Goal: Task Accomplishment & Management: Complete application form

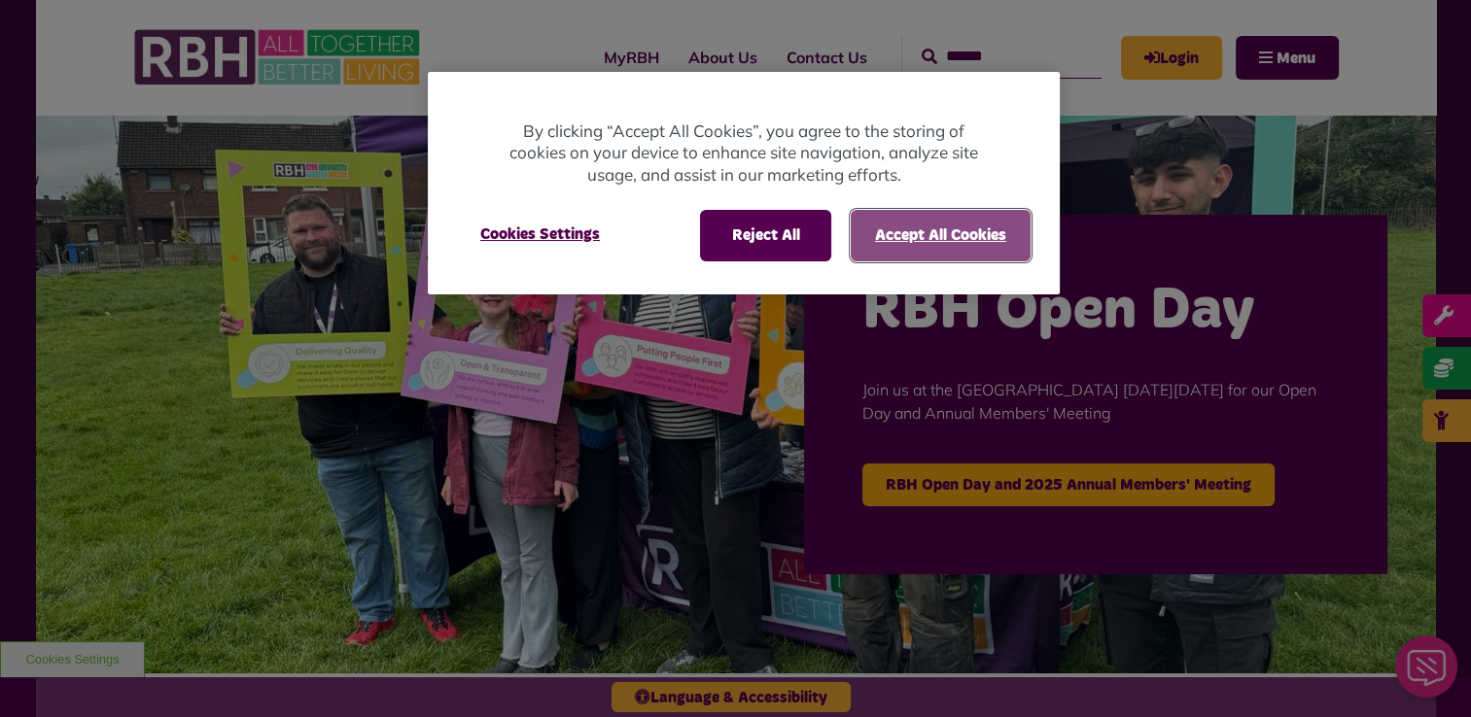
click at [953, 241] on button "Accept All Cookies" at bounding box center [941, 235] width 180 height 51
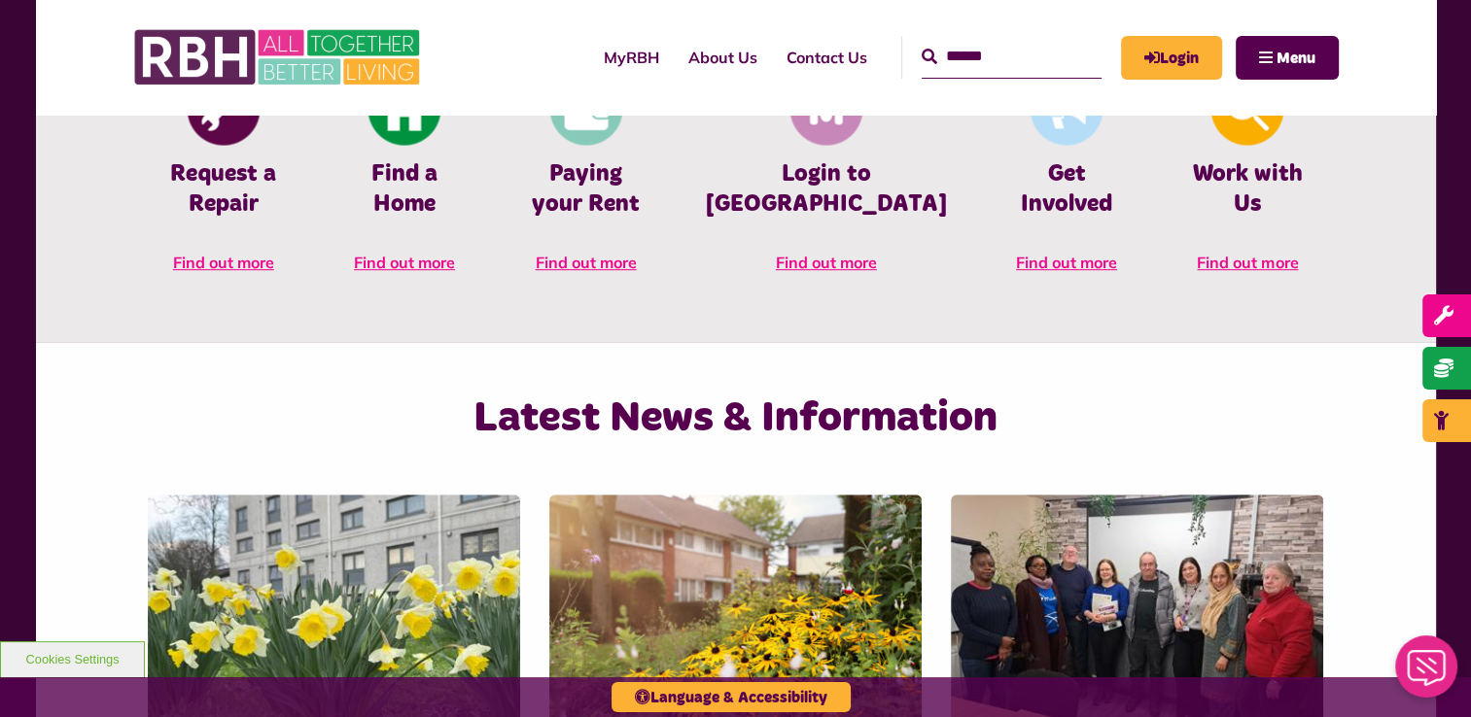
scroll to position [778, 0]
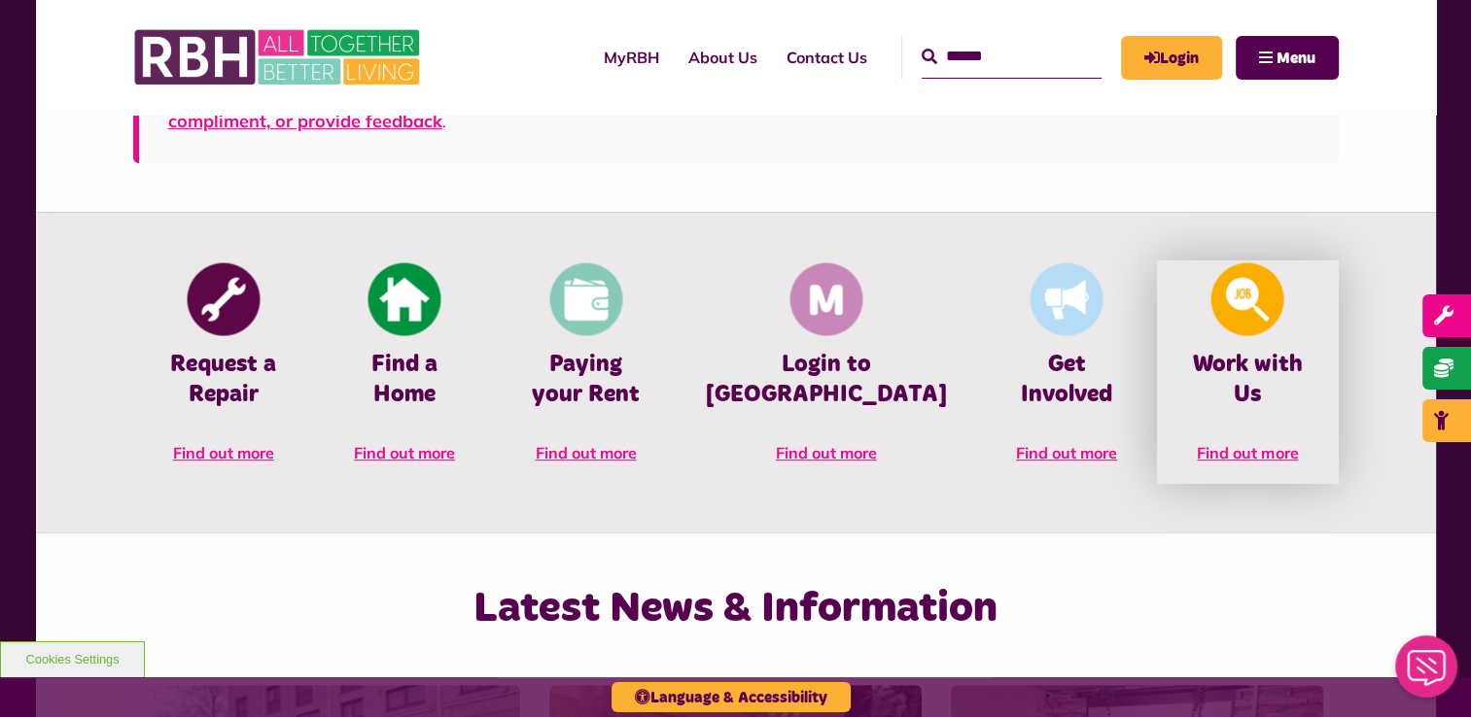
click at [1250, 319] on img at bounding box center [1247, 299] width 73 height 73
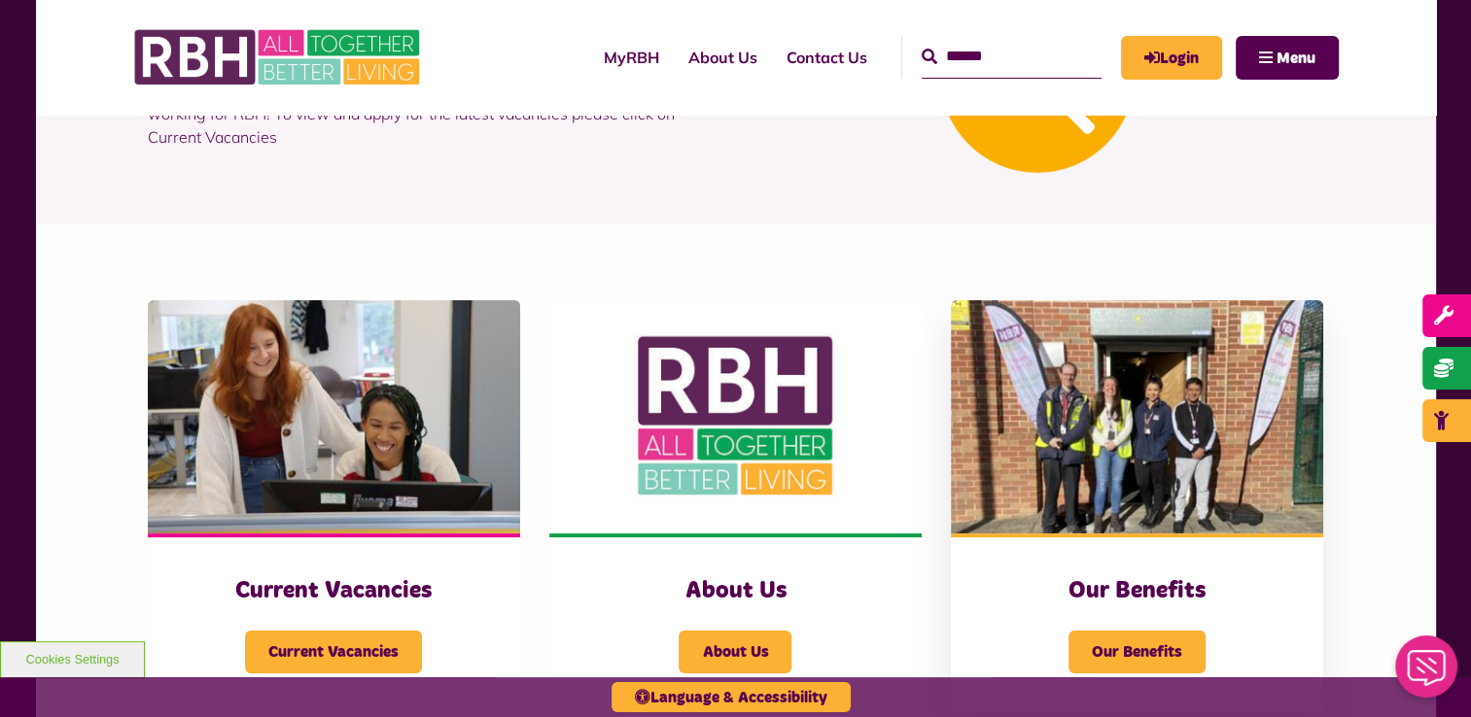
scroll to position [389, 0]
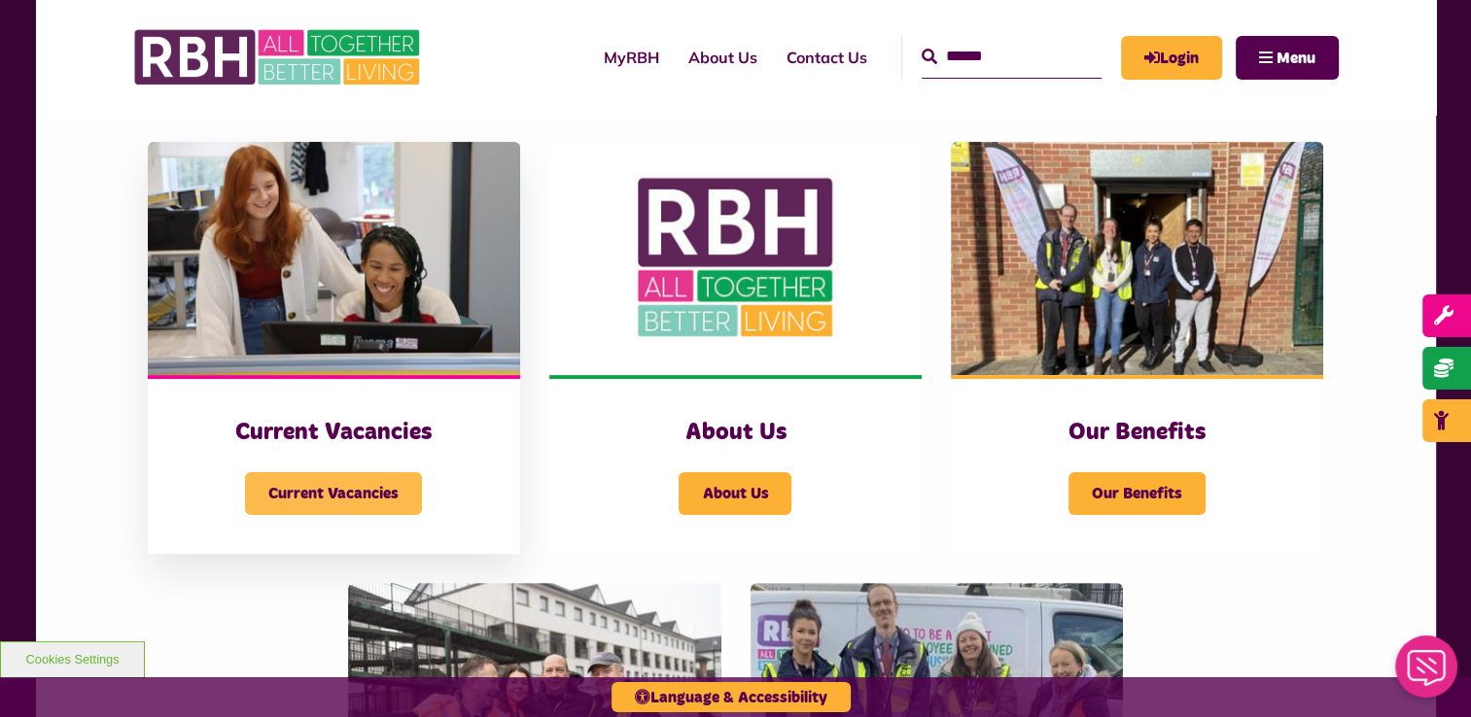
click at [327, 498] on span "Current Vacancies" at bounding box center [333, 493] width 177 height 43
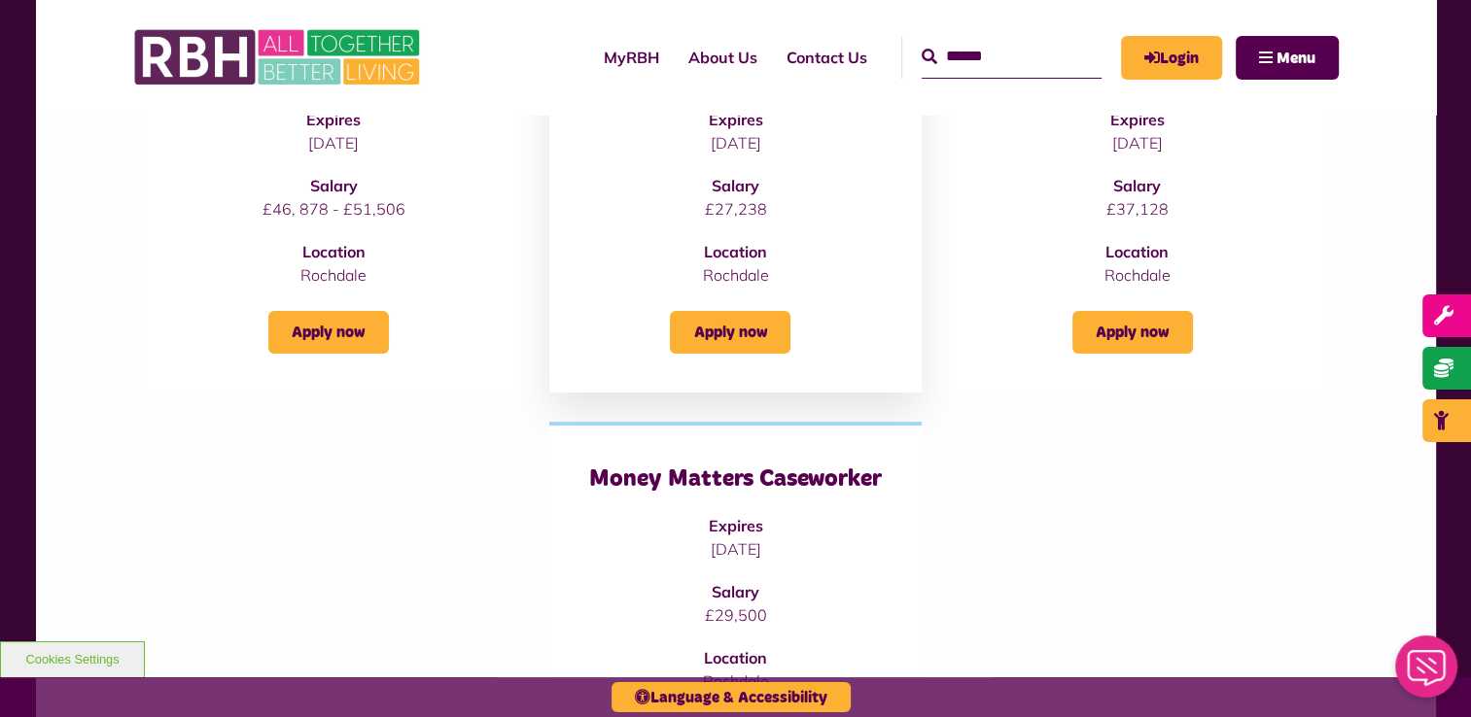
scroll to position [389, 0]
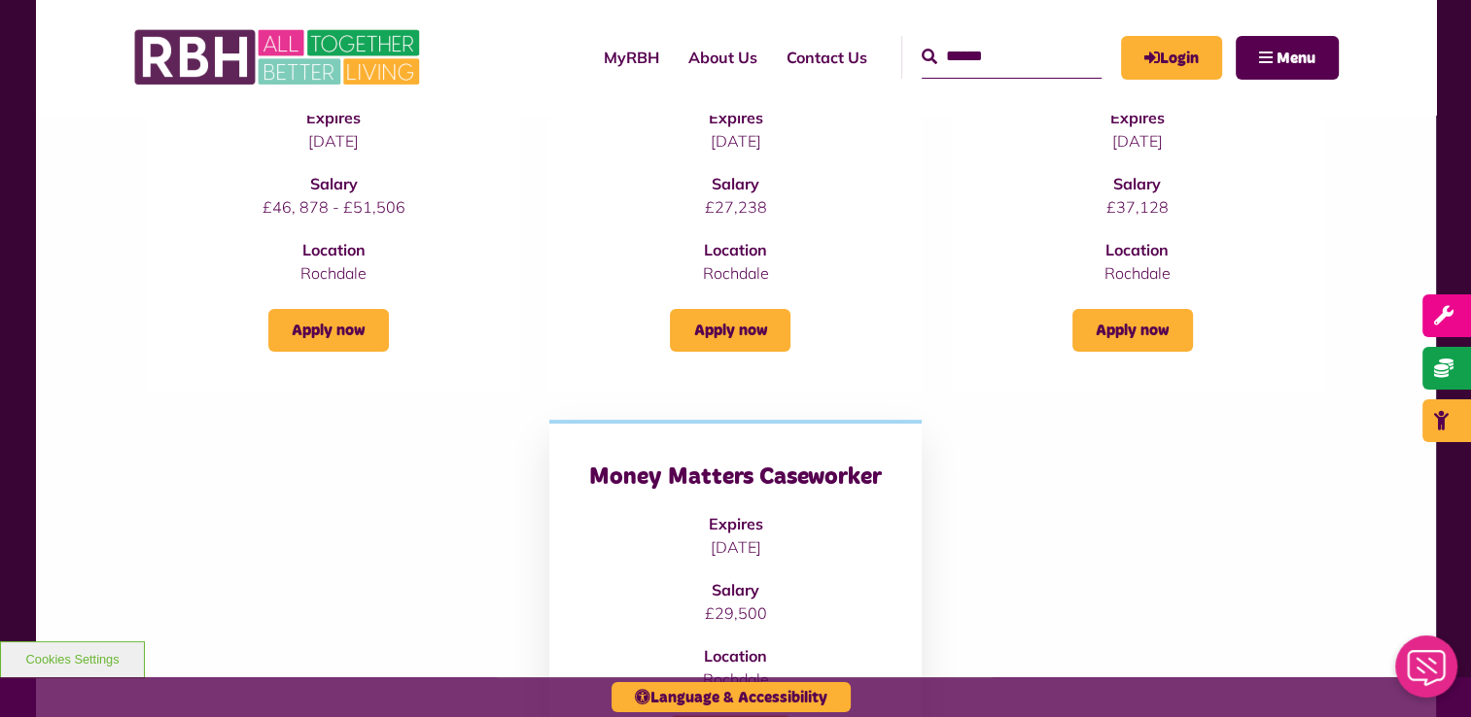
click at [766, 480] on h3 "Money Matters Caseworker" at bounding box center [735, 478] width 295 height 30
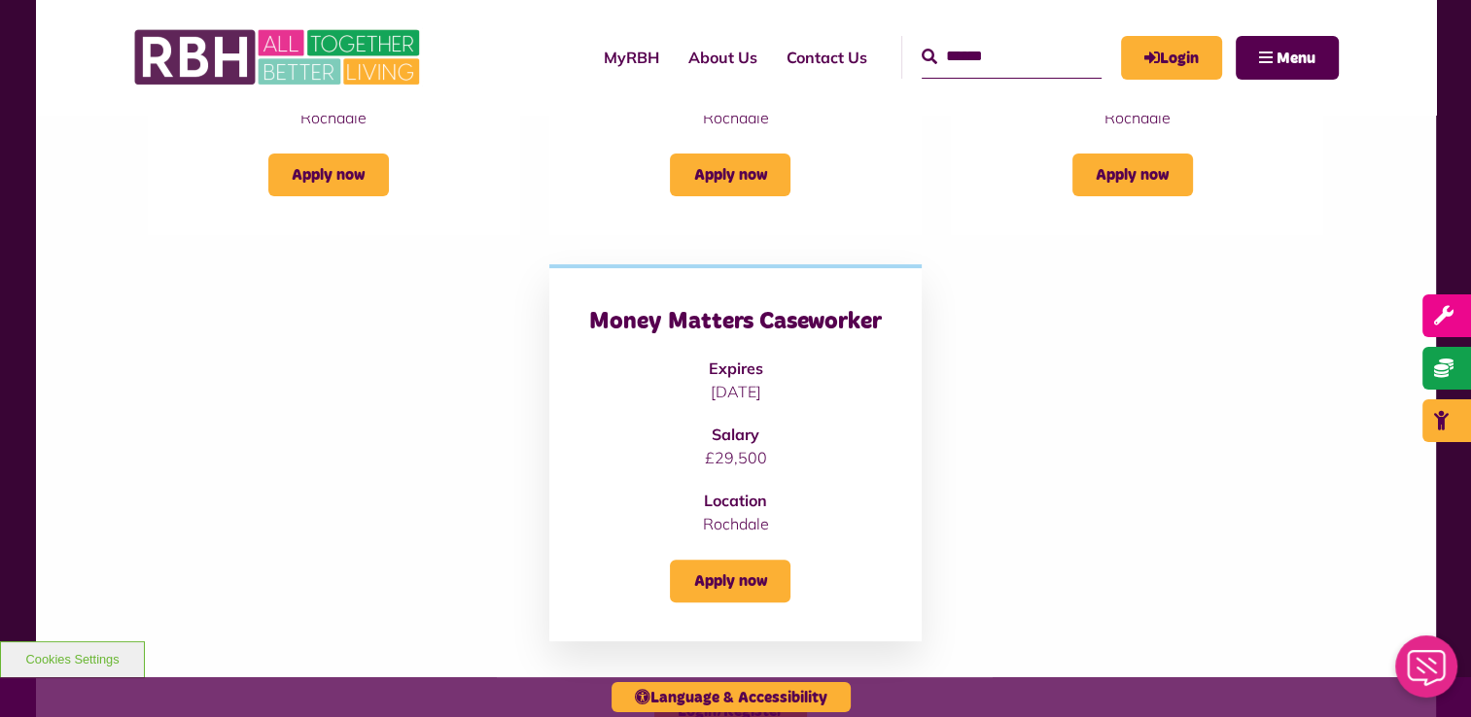
scroll to position [583, 0]
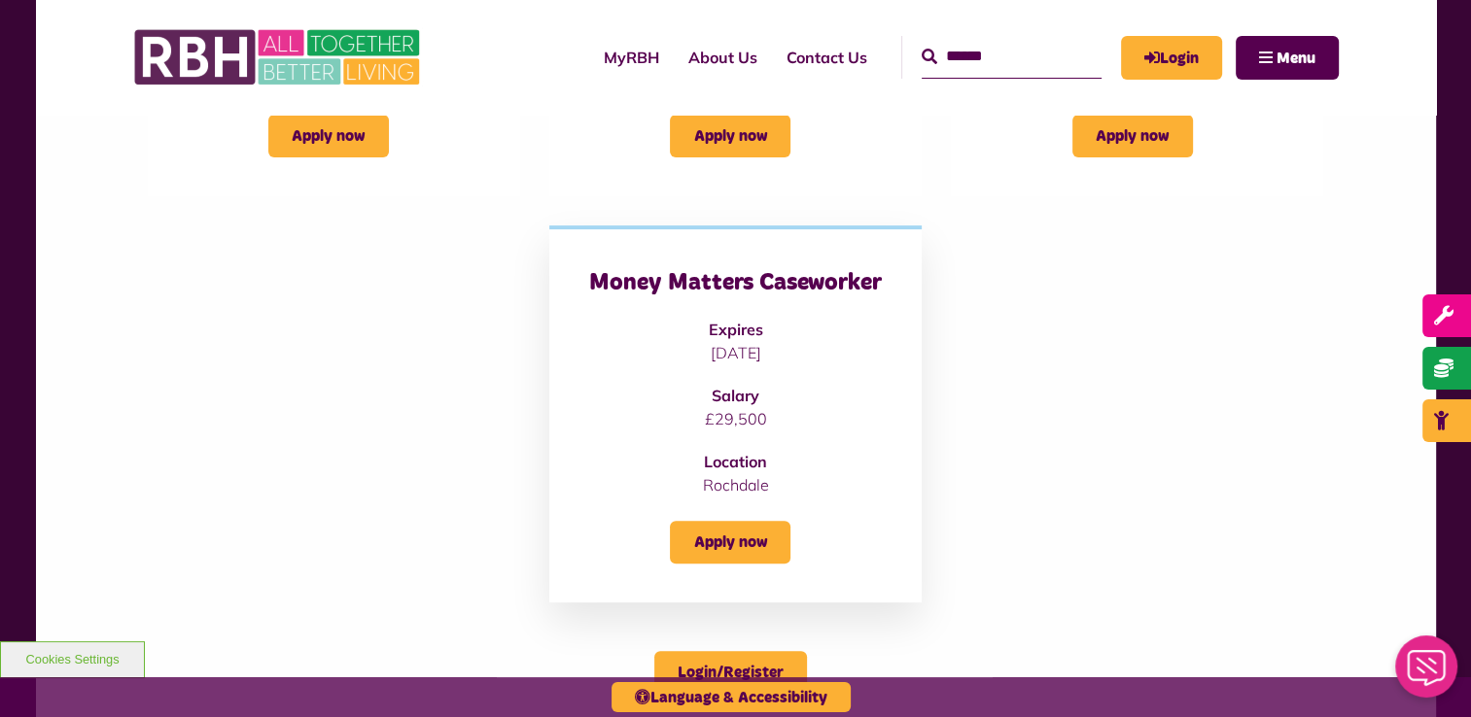
click at [755, 506] on div "Apply now" at bounding box center [735, 530] width 295 height 67
click at [748, 542] on link "Apply now" at bounding box center [730, 542] width 121 height 43
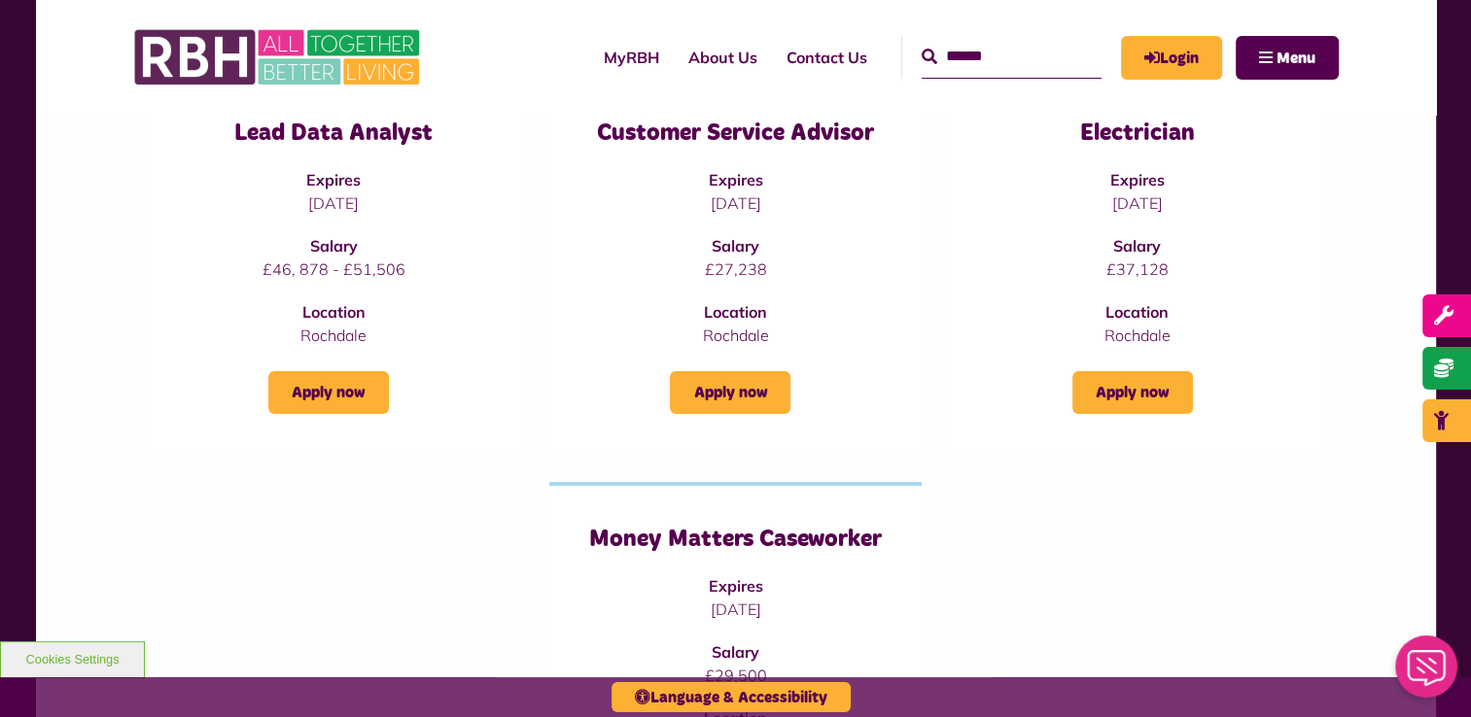
scroll to position [194, 0]
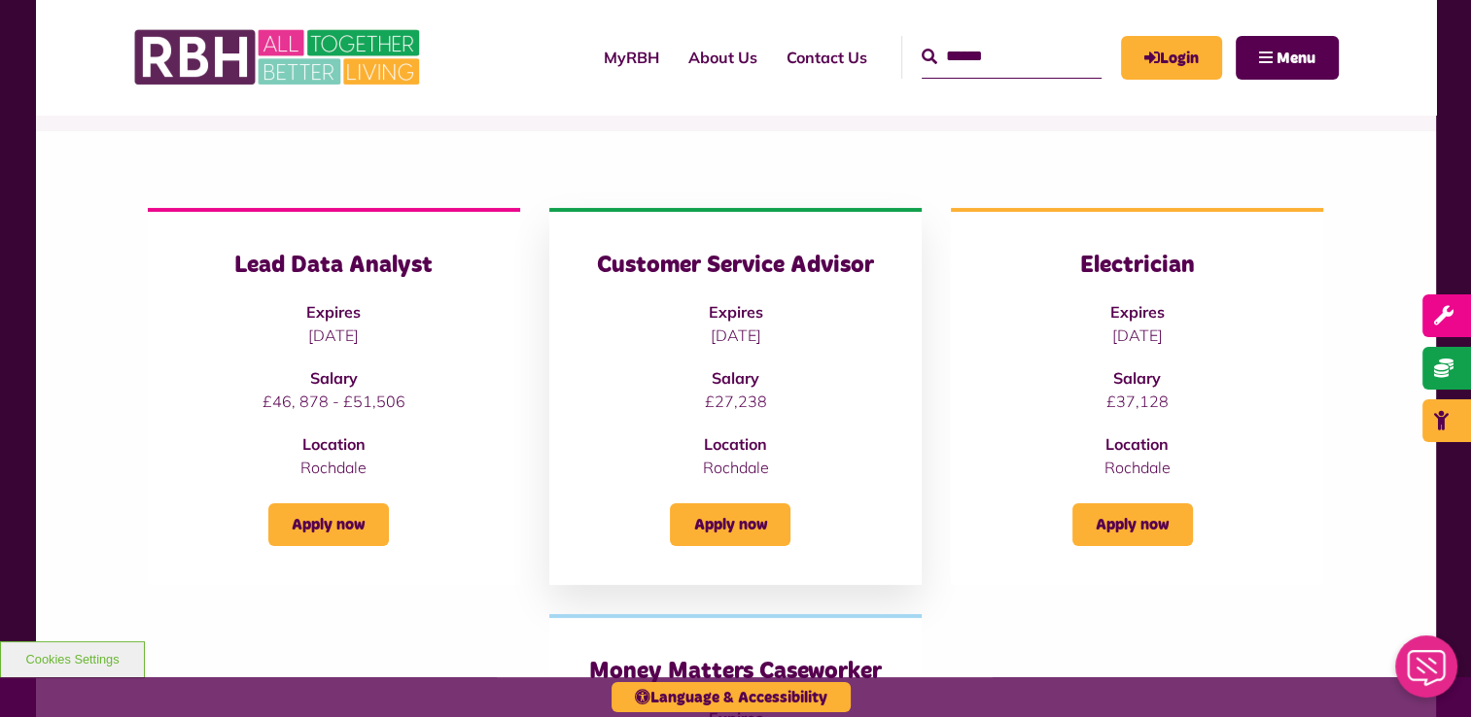
click at [724, 267] on h3 "Customer Service Advisor" at bounding box center [735, 266] width 295 height 30
click at [741, 408] on p "£27,238" at bounding box center [735, 401] width 295 height 23
click at [721, 529] on link "Apply now" at bounding box center [730, 525] width 121 height 43
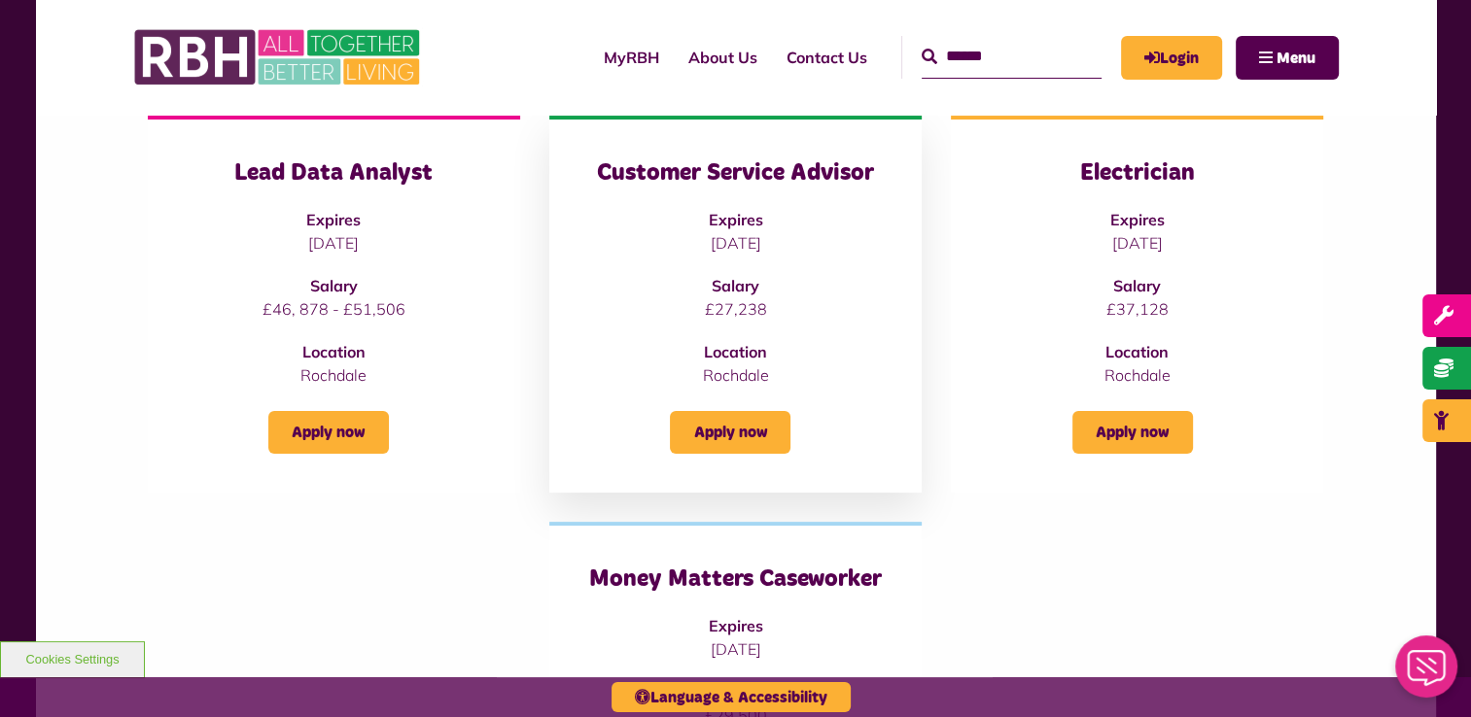
scroll to position [680, 0]
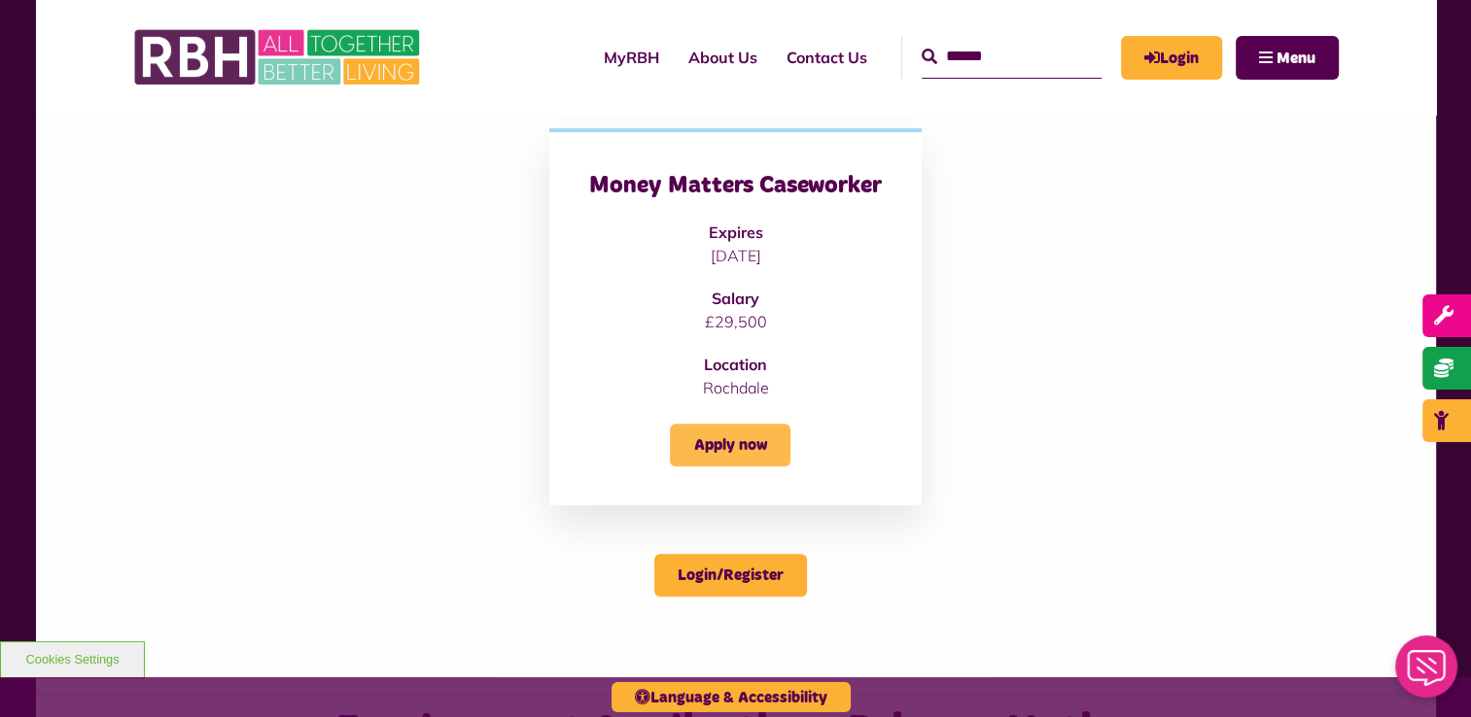
click at [744, 434] on link "Apply now" at bounding box center [730, 445] width 121 height 43
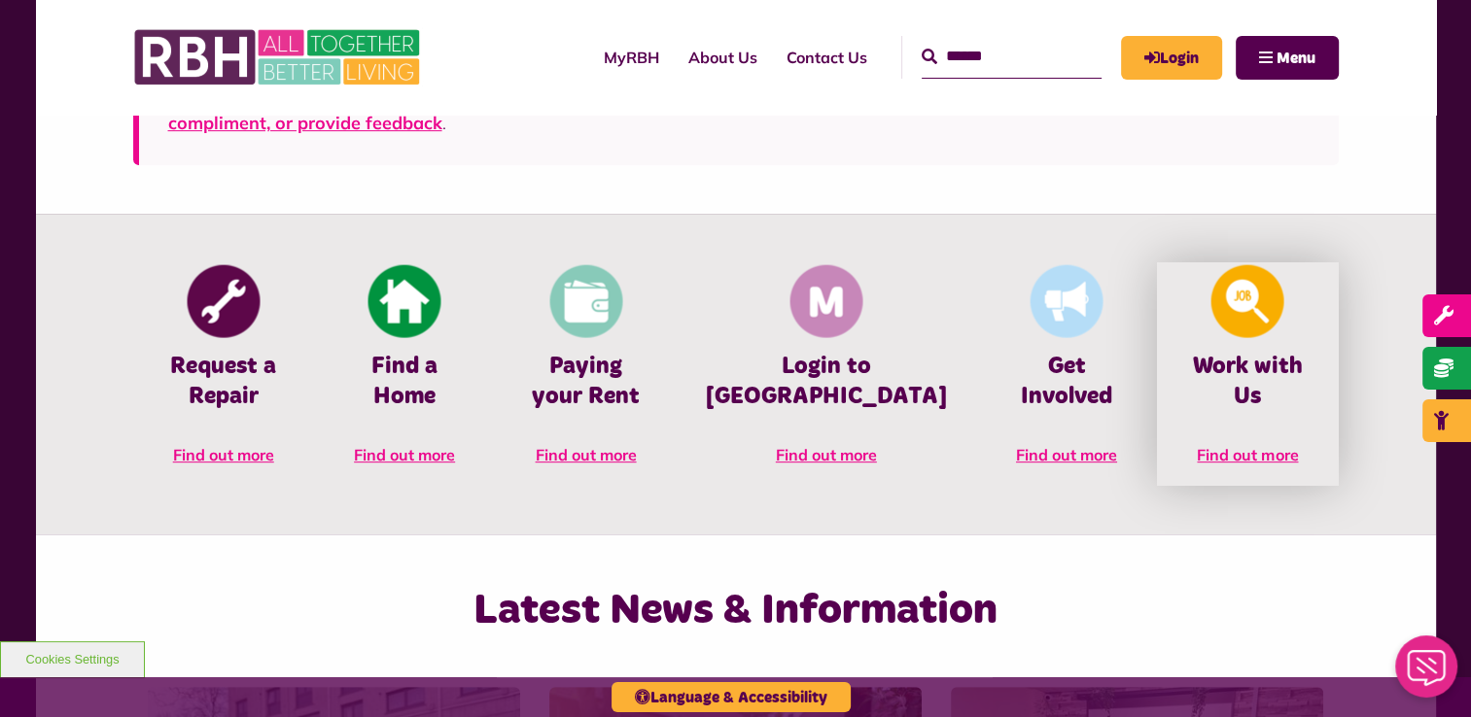
scroll to position [778, 0]
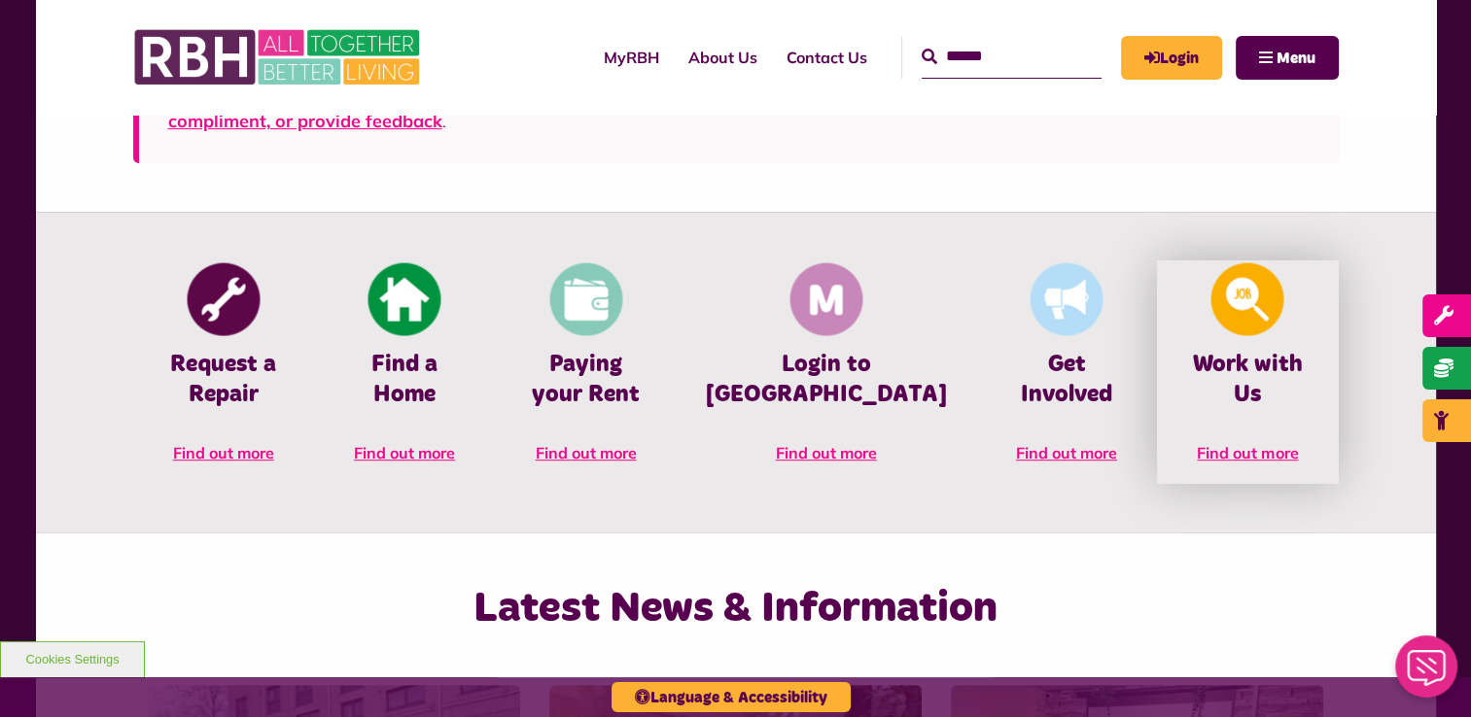
click at [1235, 318] on img at bounding box center [1247, 299] width 73 height 73
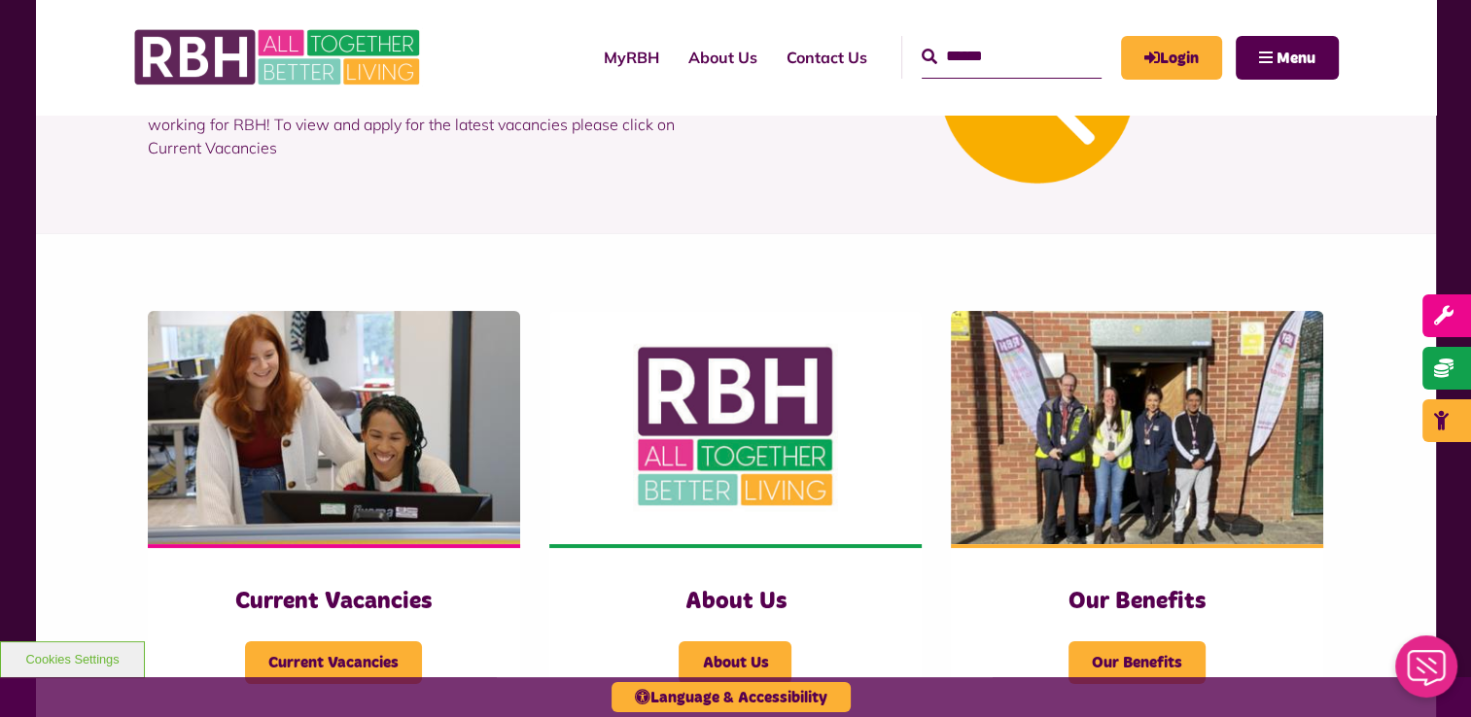
scroll to position [583, 0]
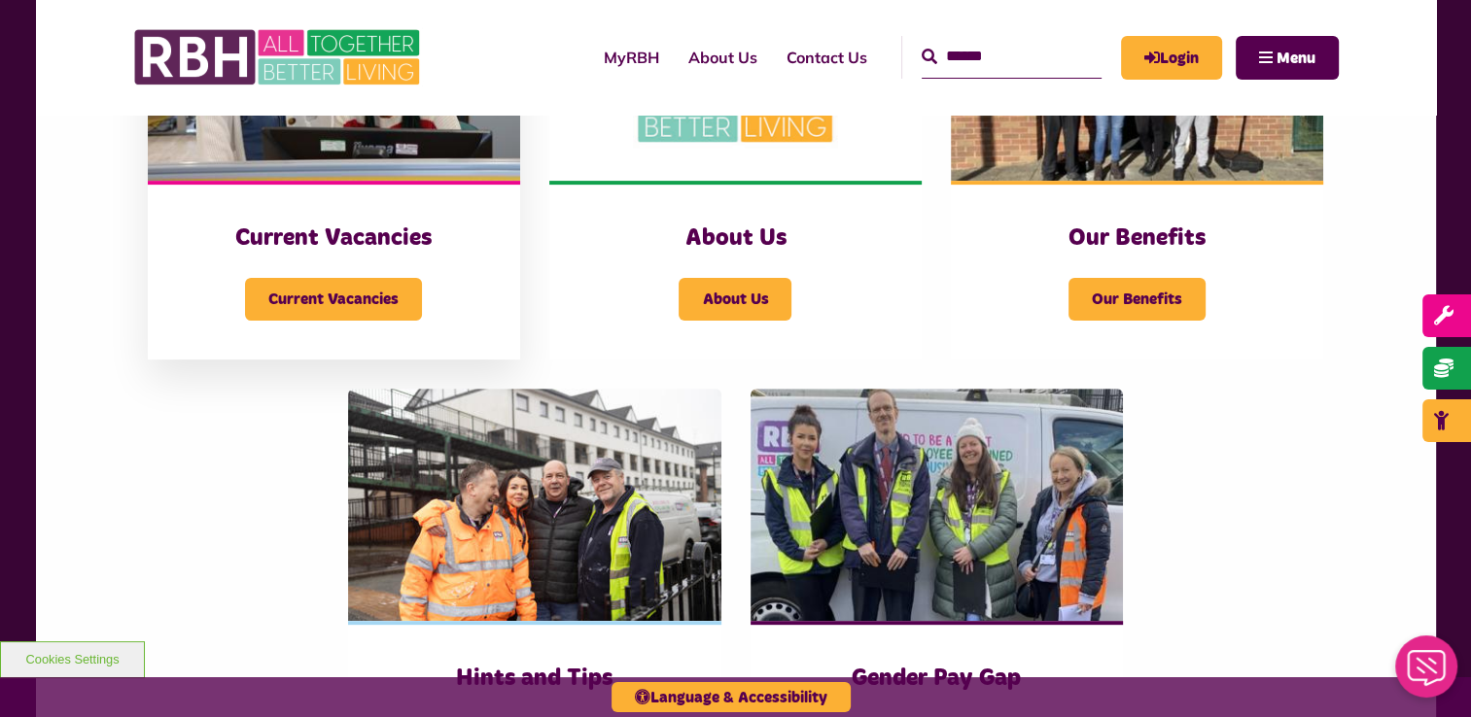
click at [339, 222] on div "Current Vacancies Current Vacancies" at bounding box center [334, 270] width 372 height 179
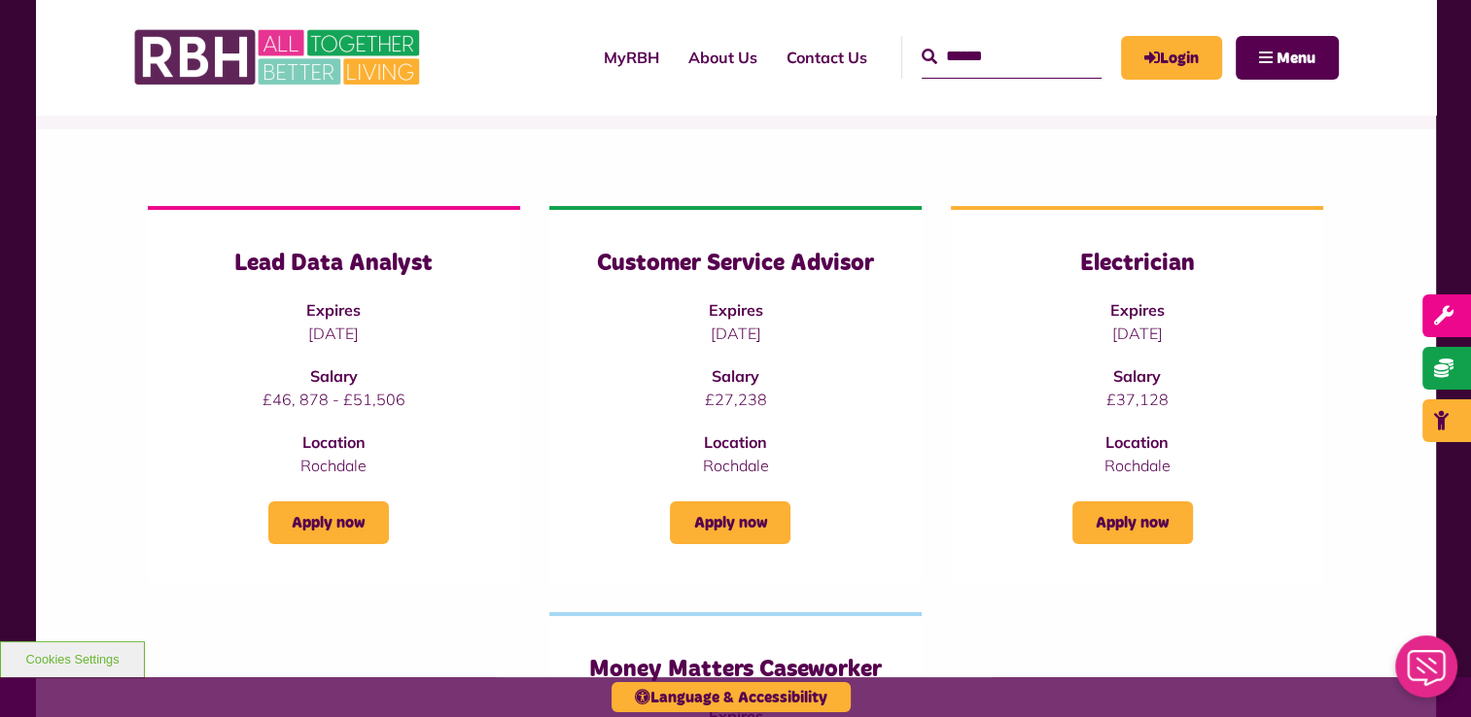
scroll to position [292, 0]
